Goal: Manage account settings

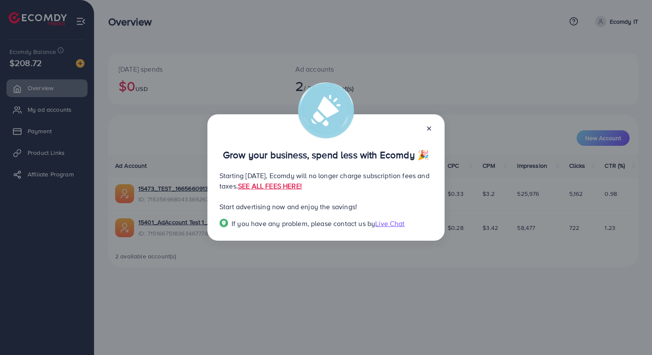
click at [429, 127] on icon at bounding box center [429, 128] width 7 height 7
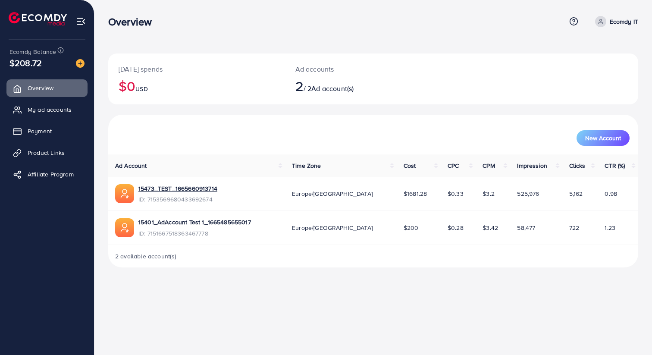
click at [603, 23] on icon at bounding box center [601, 22] width 6 height 6
click at [464, 62] on div "[DATE] spends $0 USD Ad accounts 2 / 2 Ad account(s)" at bounding box center [373, 78] width 530 height 51
click at [602, 24] on icon at bounding box center [601, 22] width 6 height 6
click at [591, 42] on link "Profile" at bounding box center [597, 51] width 82 height 19
select select "*******"
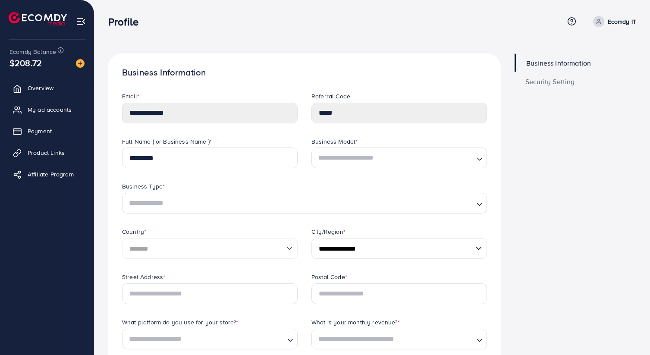
click at [594, 23] on span at bounding box center [598, 21] width 11 height 11
click at [585, 68] on span "Log out" at bounding box center [584, 71] width 23 height 10
